Goal: Complete application form

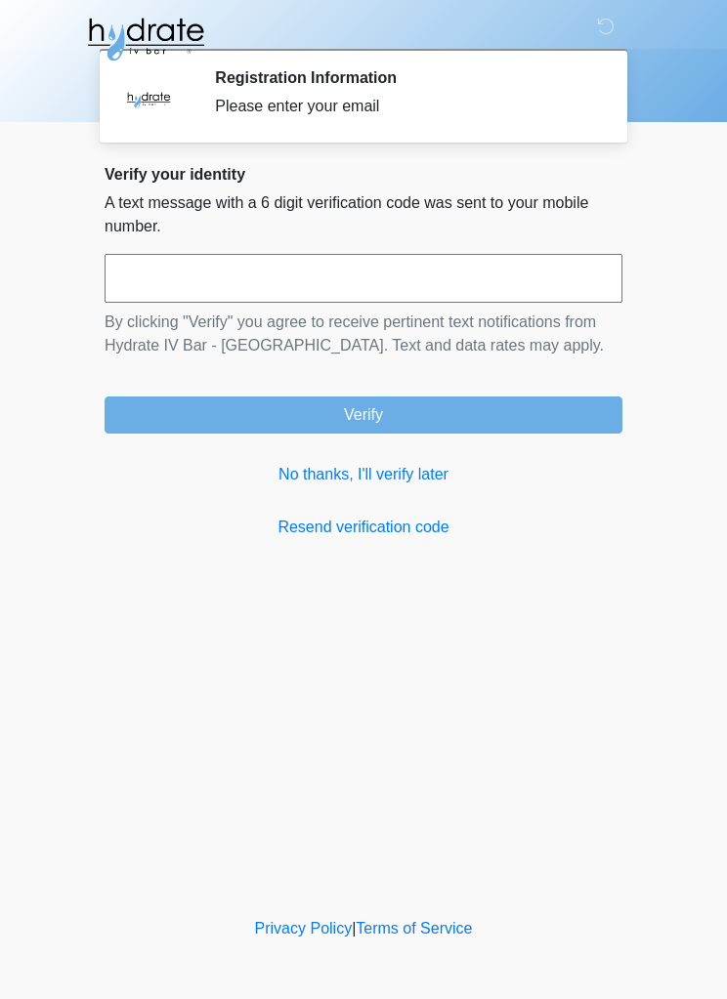
click at [282, 277] on input "text" at bounding box center [363, 278] width 518 height 49
type input "******"
click at [458, 408] on button "Verify" at bounding box center [363, 414] width 518 height 37
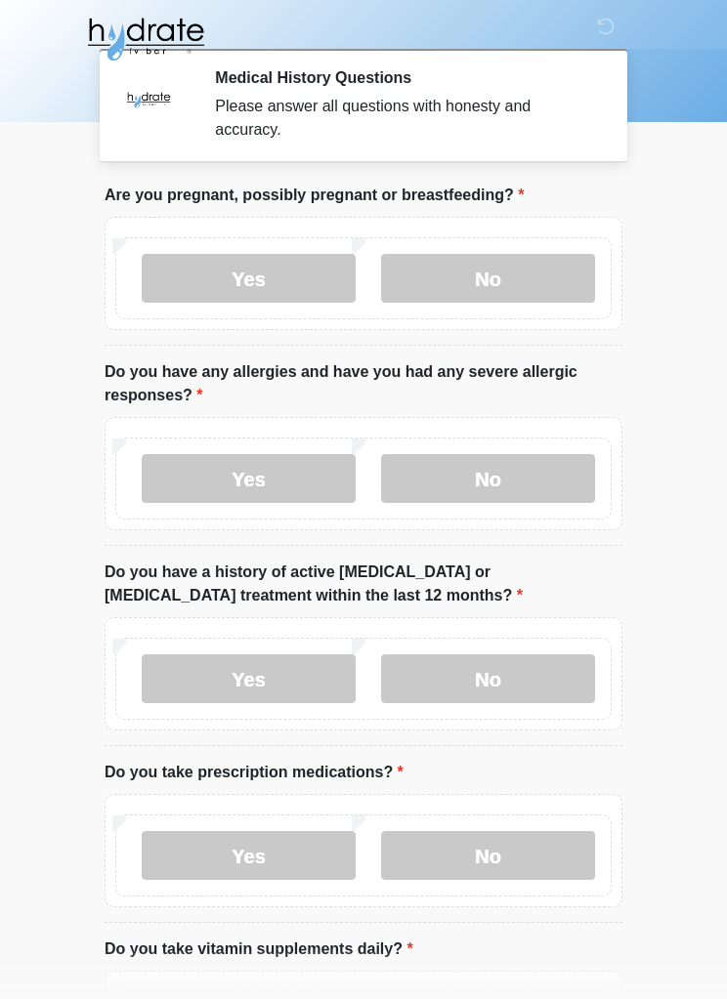
click at [514, 273] on label "No" at bounding box center [488, 278] width 214 height 49
click at [521, 472] on label "No" at bounding box center [488, 478] width 214 height 49
click at [498, 673] on label "No" at bounding box center [488, 678] width 214 height 49
click at [521, 853] on label "No" at bounding box center [488, 855] width 214 height 49
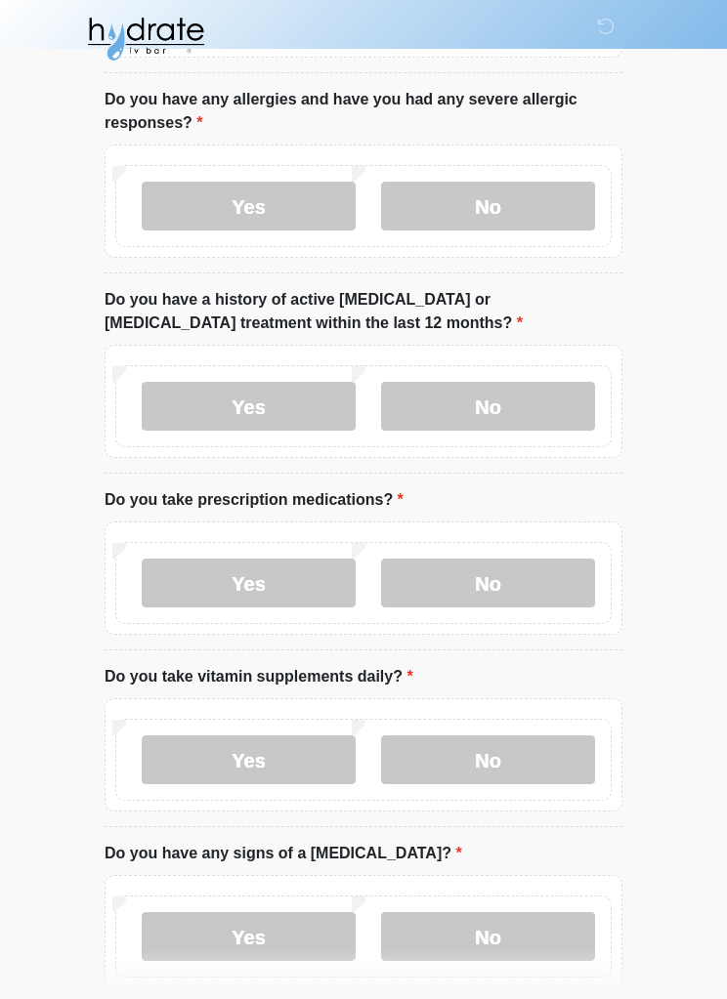
scroll to position [271, 0]
click at [526, 751] on label "No" at bounding box center [488, 760] width 214 height 49
click at [306, 747] on label "Yes" at bounding box center [249, 760] width 214 height 49
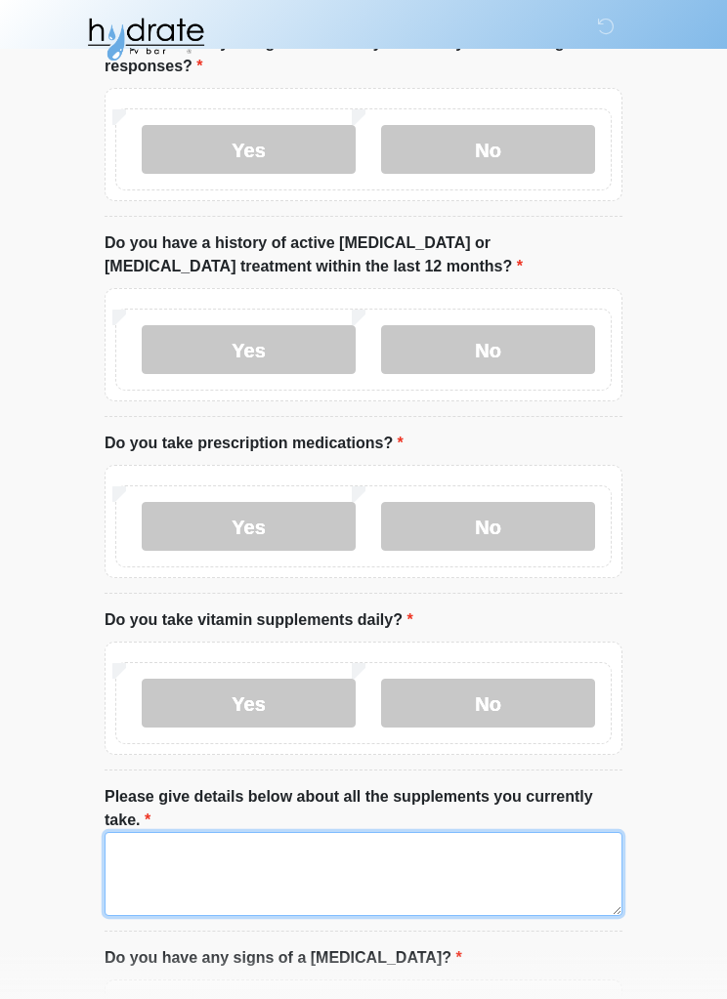
click at [215, 865] on textarea "Please give details below about all the supplements you currently take." at bounding box center [363, 874] width 518 height 84
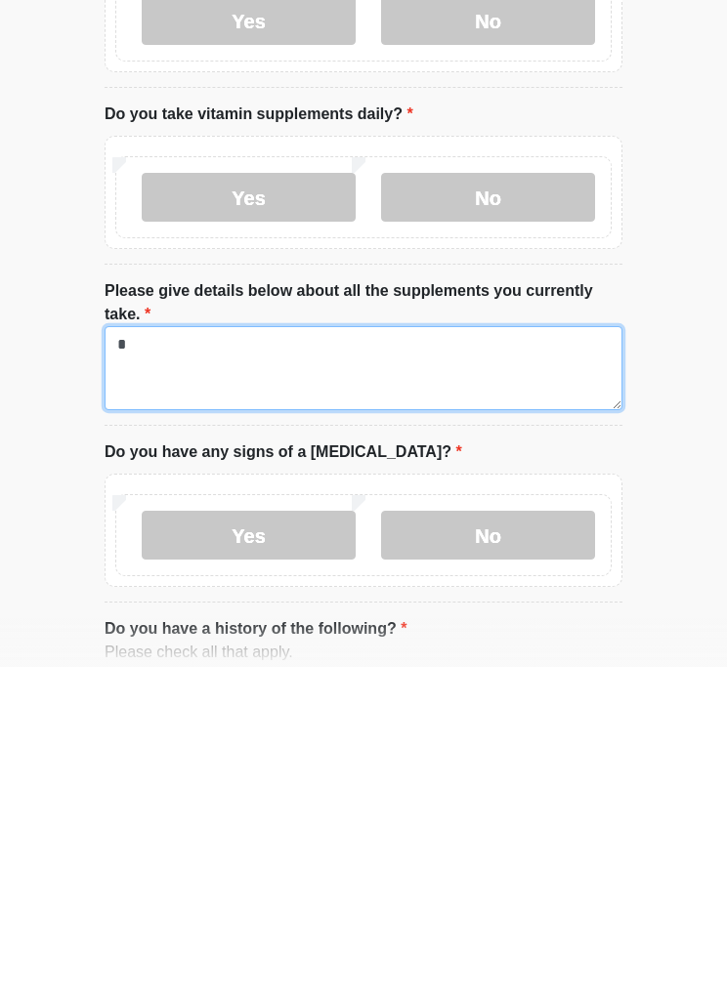
type textarea "*"
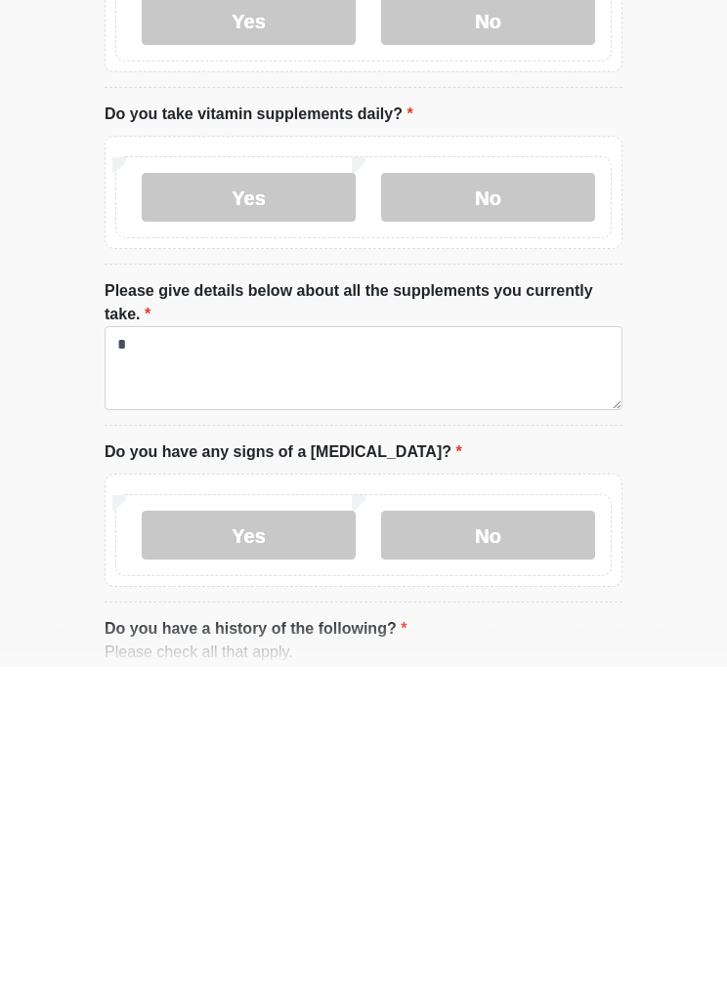
click at [510, 843] on label "No" at bounding box center [488, 867] width 214 height 49
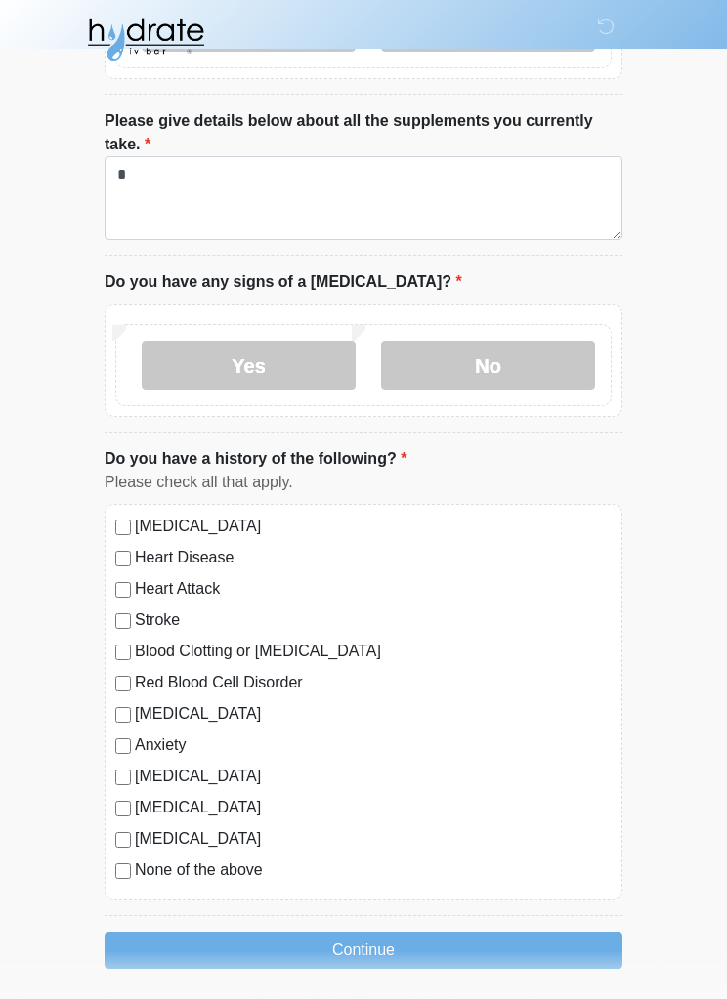
scroll to position [1012, 0]
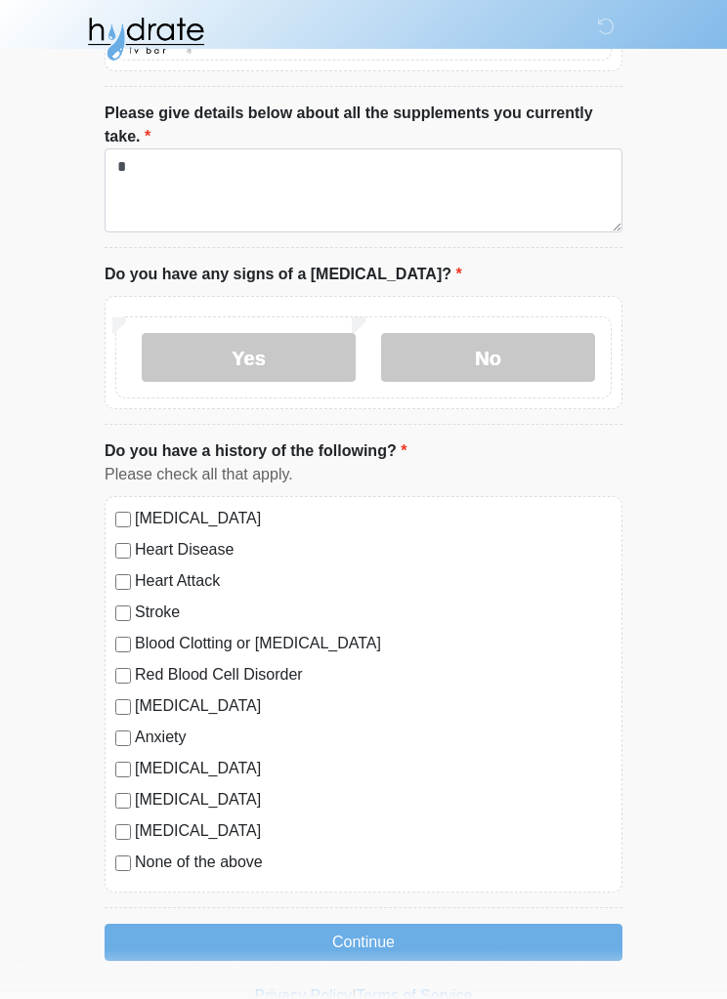
click at [344, 931] on button "Continue" at bounding box center [363, 943] width 518 height 37
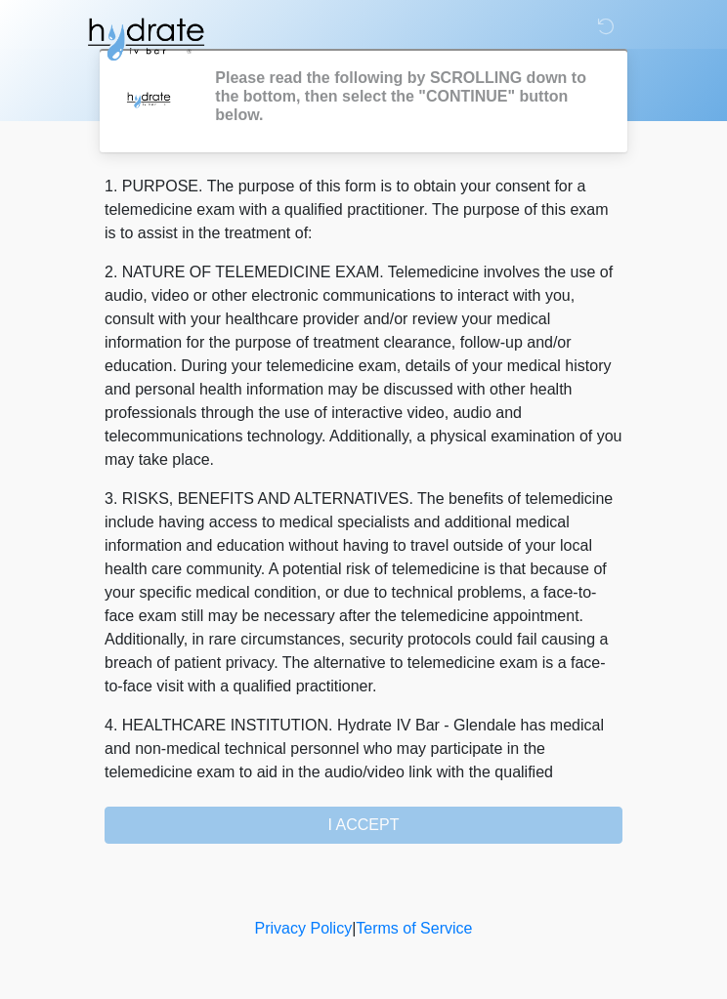
scroll to position [0, 0]
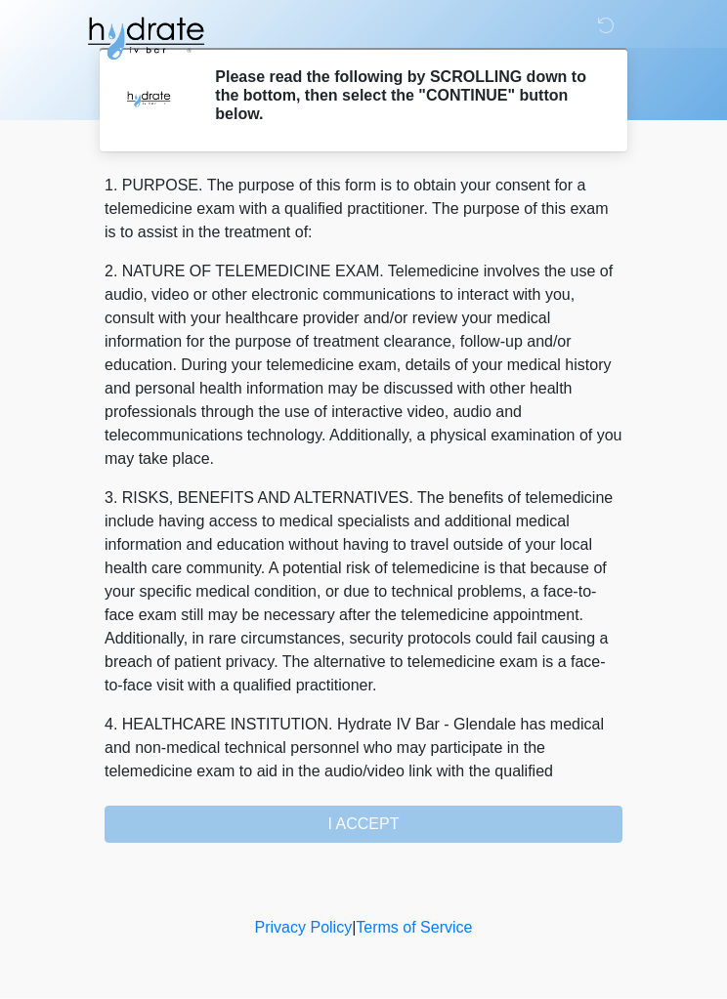
click at [453, 811] on div "1. PURPOSE. The purpose of this form is to obtain your consent for a telemedici…" at bounding box center [363, 509] width 518 height 669
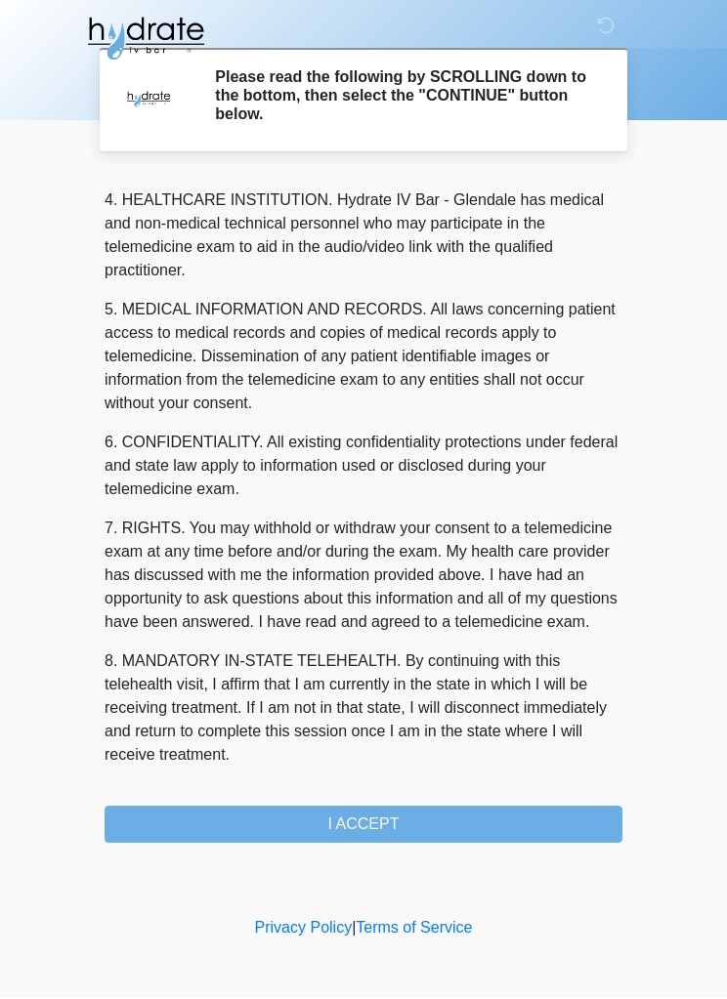
scroll to position [571, 0]
click at [413, 799] on div "1. PURPOSE. The purpose of this form is to obtain your consent for a telemedici…" at bounding box center [363, 509] width 518 height 669
click at [399, 821] on button "I ACCEPT" at bounding box center [363, 825] width 518 height 37
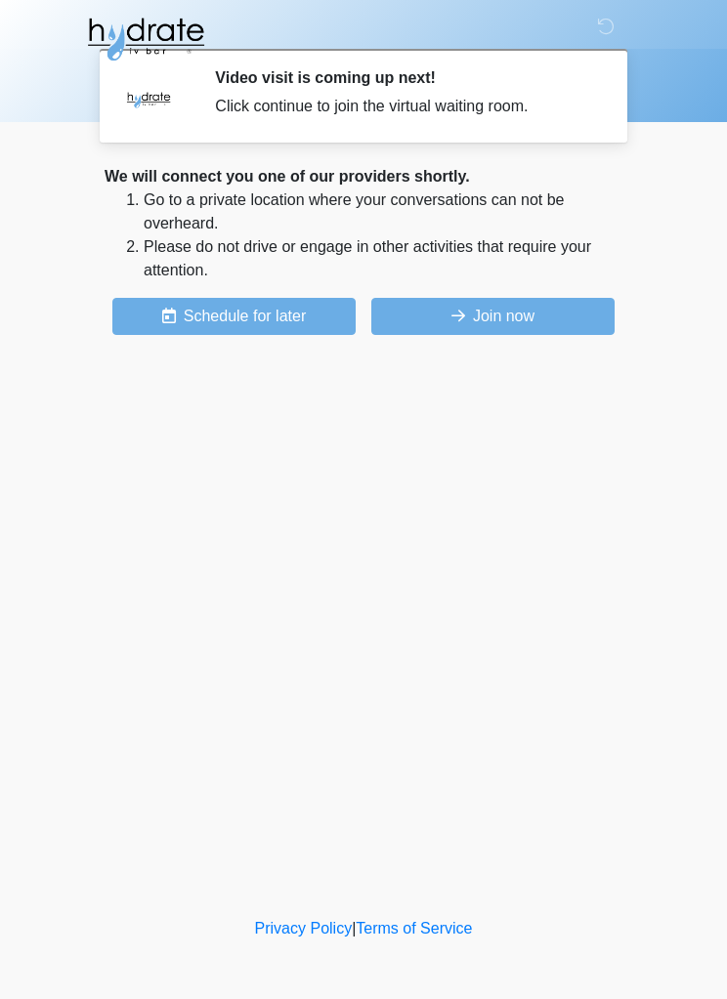
click at [284, 312] on button "Schedule for later" at bounding box center [233, 316] width 243 height 37
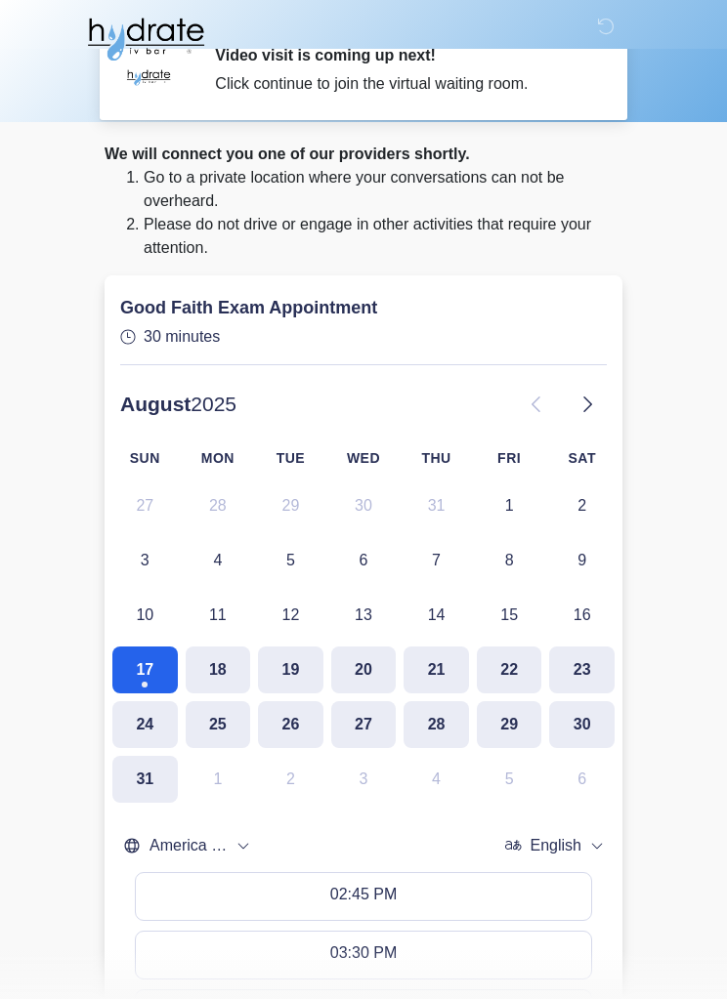
scroll to position [0, 0]
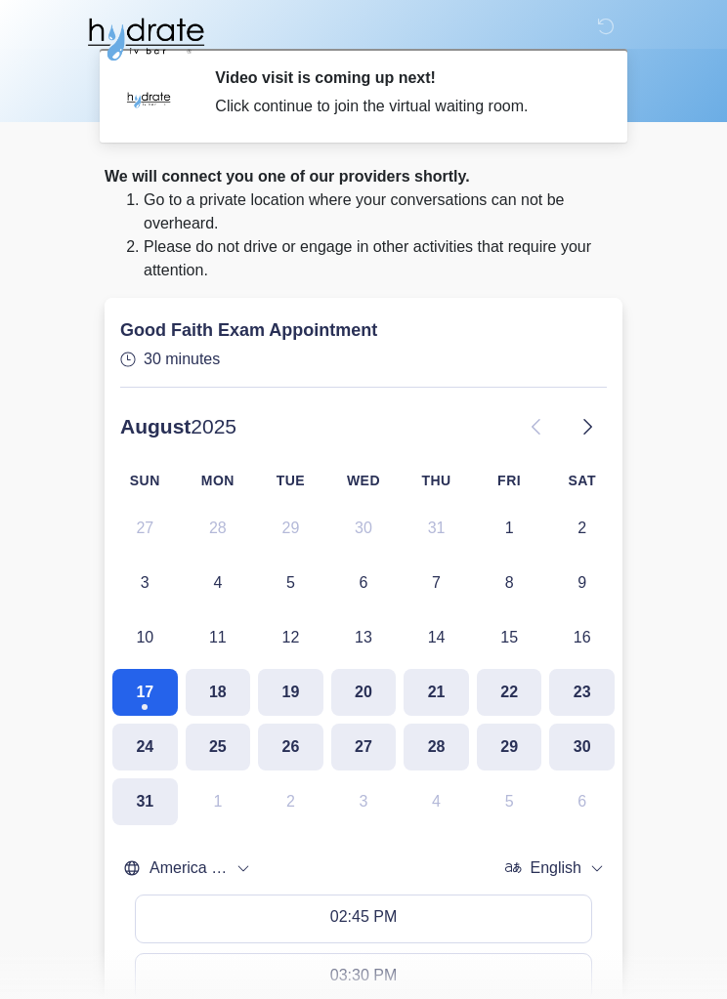
click at [677, 257] on body "‎ ‎ ‎ Video visit is coming up next! Click continue to join the virtual waiting…" at bounding box center [363, 499] width 727 height 999
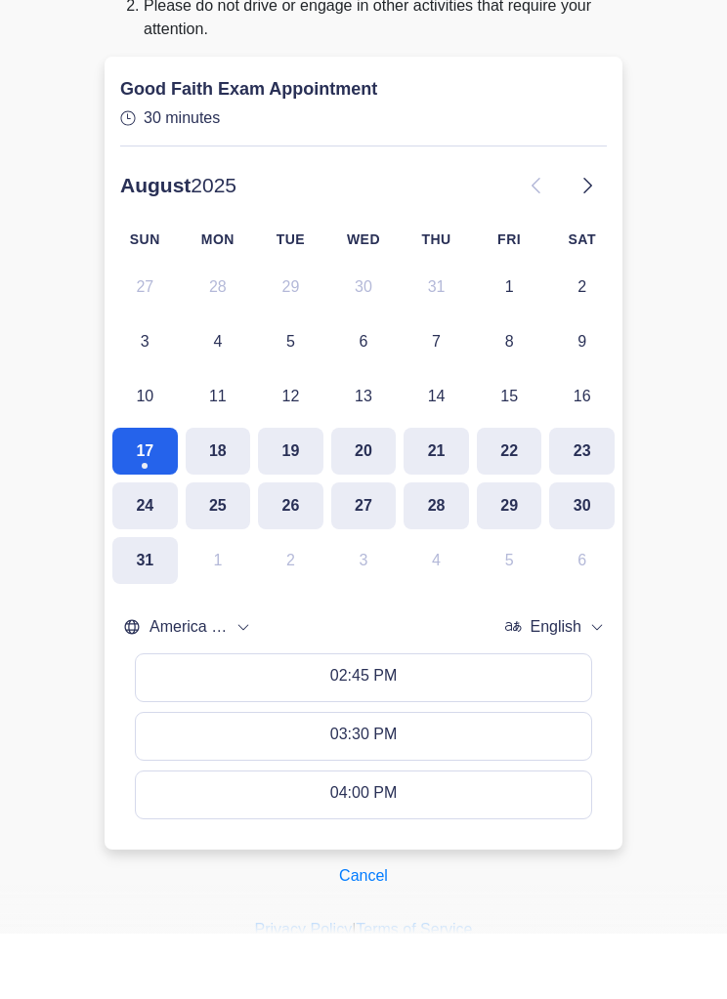
scroll to position [175, 0]
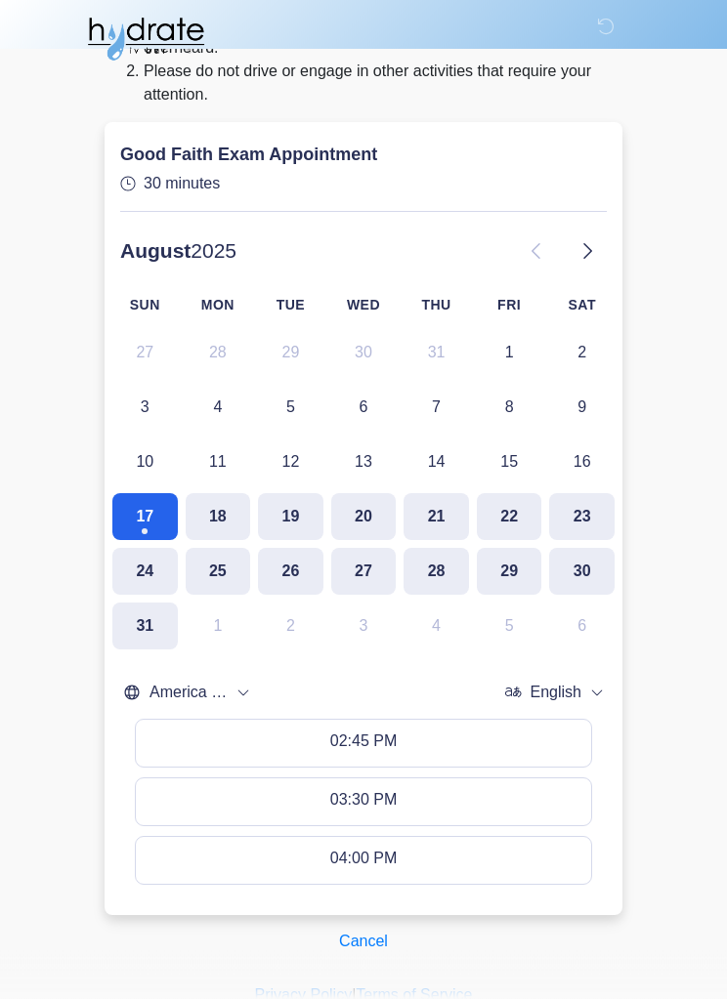
click at [366, 944] on button "Cancel" at bounding box center [363, 942] width 74 height 37
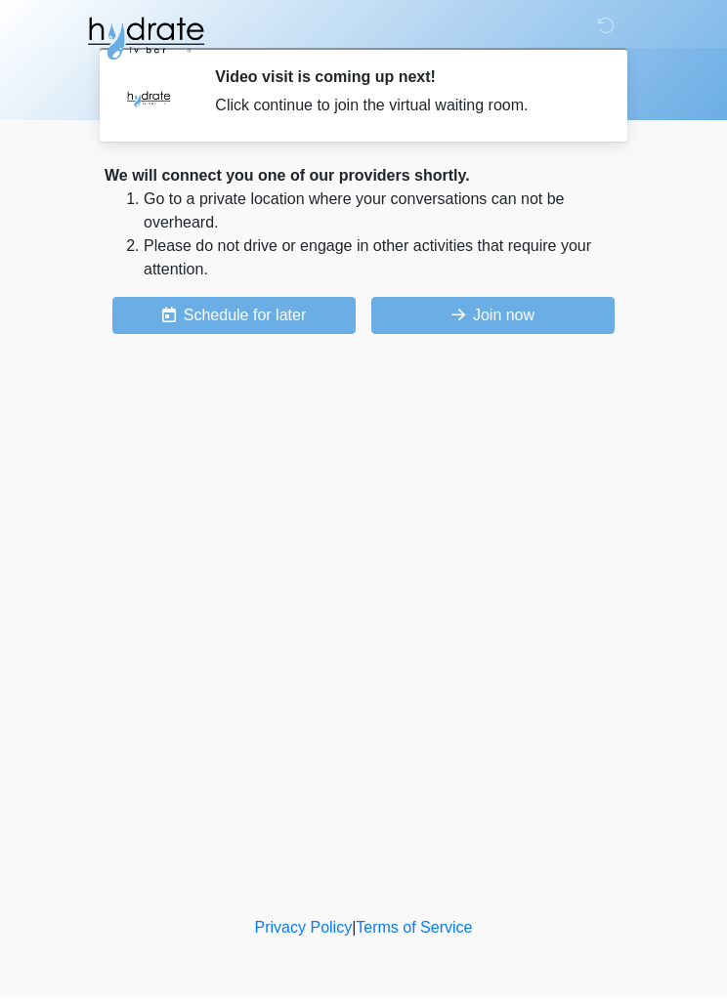
click at [536, 329] on button "Join now" at bounding box center [492, 316] width 243 height 37
